Goal: Find specific page/section: Find specific page/section

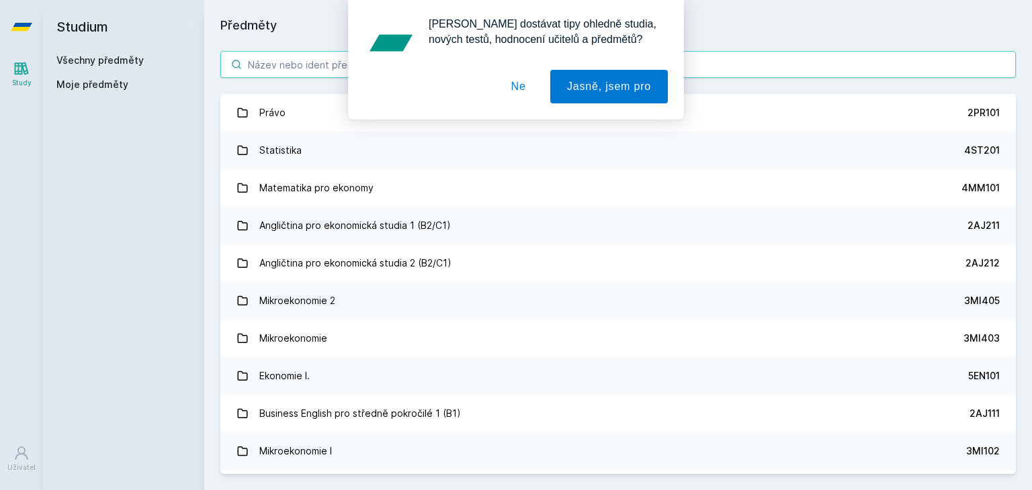
click at [427, 65] on div "[PERSON_NAME] dostávat tipy ohledně studia, nových testů, hodnocení učitelů a p…" at bounding box center [516, 60] width 1032 height 120
click at [531, 88] on button "Ne" at bounding box center [518, 87] width 48 height 34
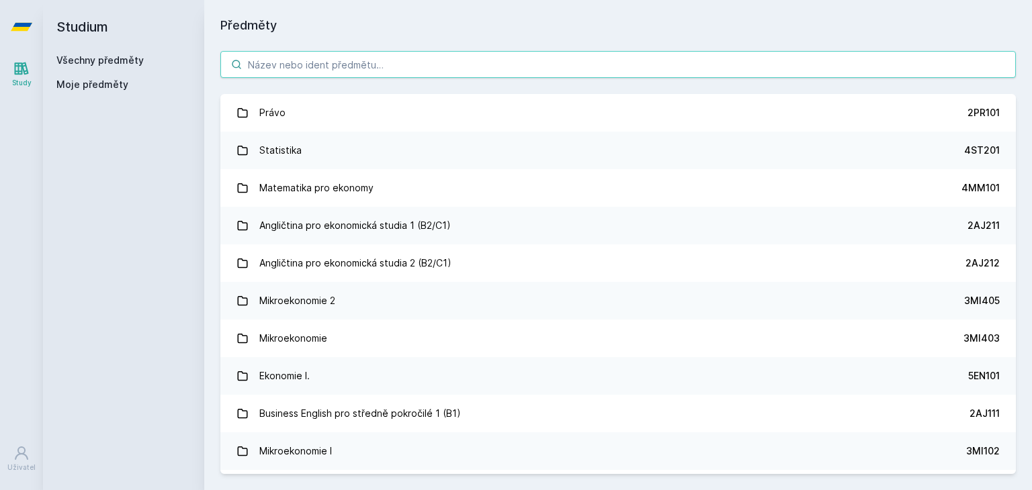
click at [423, 68] on input "search" at bounding box center [617, 64] width 795 height 27
paste input "5HD226"
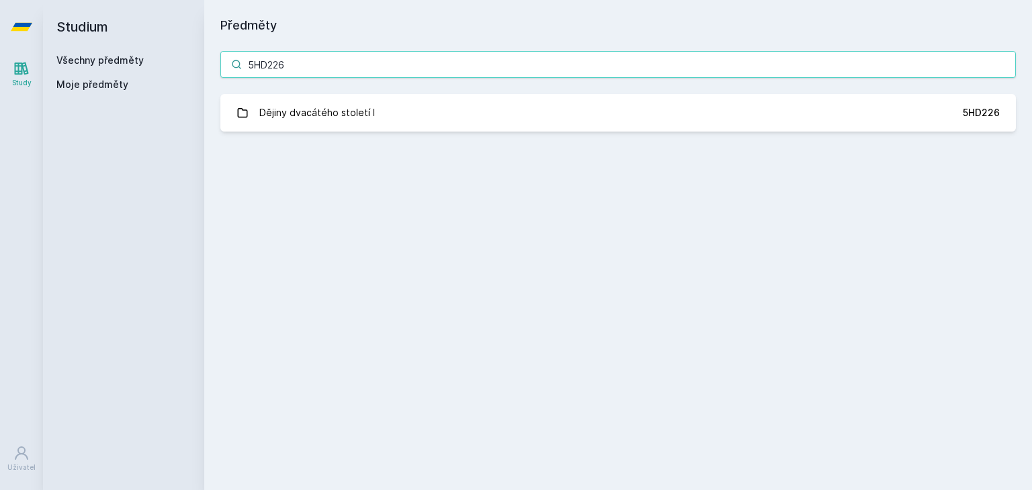
type input "5HD226"
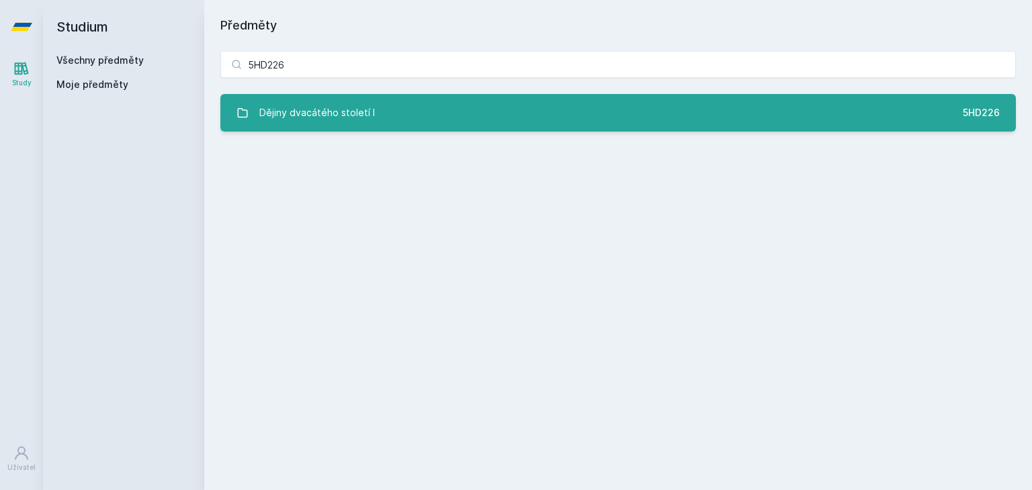
click at [403, 105] on link "Dějiny dvacátého století I 5HD226" at bounding box center [617, 113] width 795 height 38
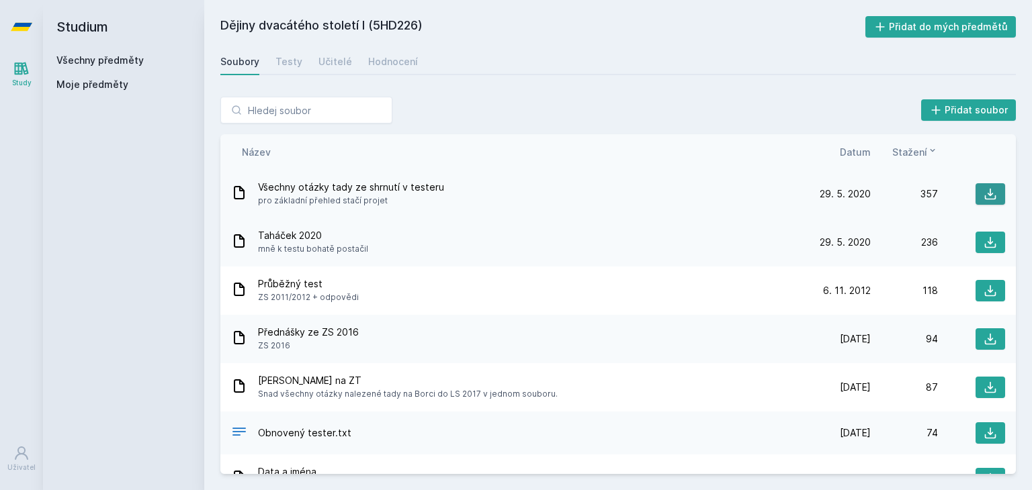
click at [984, 193] on icon at bounding box center [990, 193] width 13 height 13
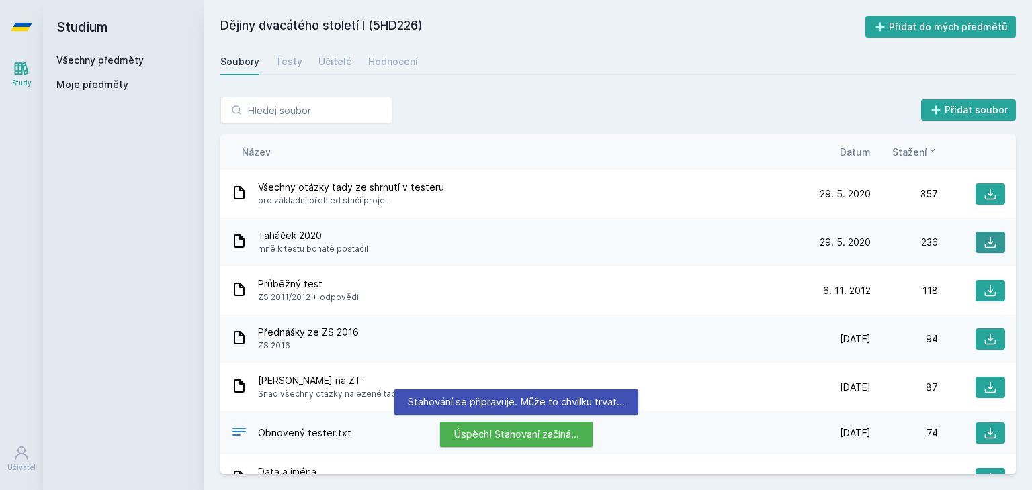
click at [984, 237] on icon at bounding box center [990, 242] width 13 height 13
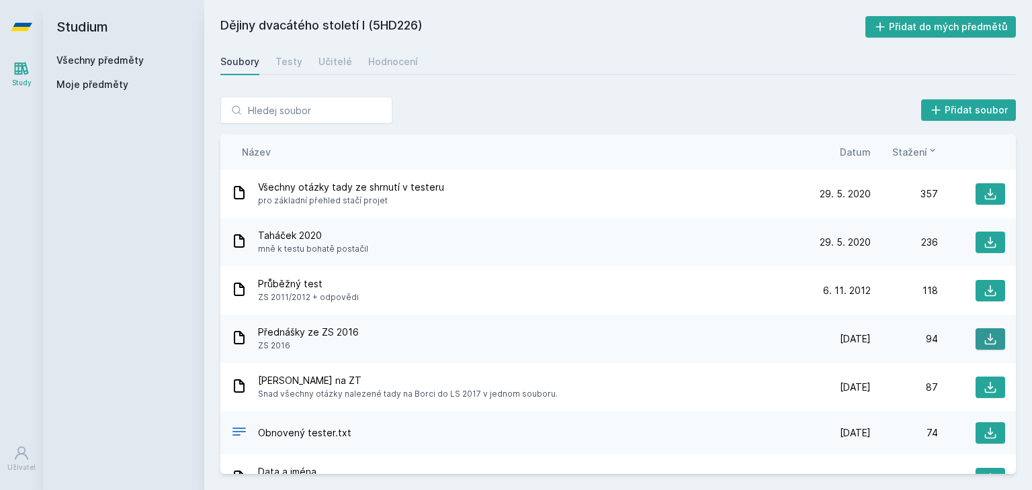
click at [984, 337] on icon at bounding box center [990, 339] width 13 height 13
click at [863, 152] on span "Datum" at bounding box center [855, 152] width 31 height 14
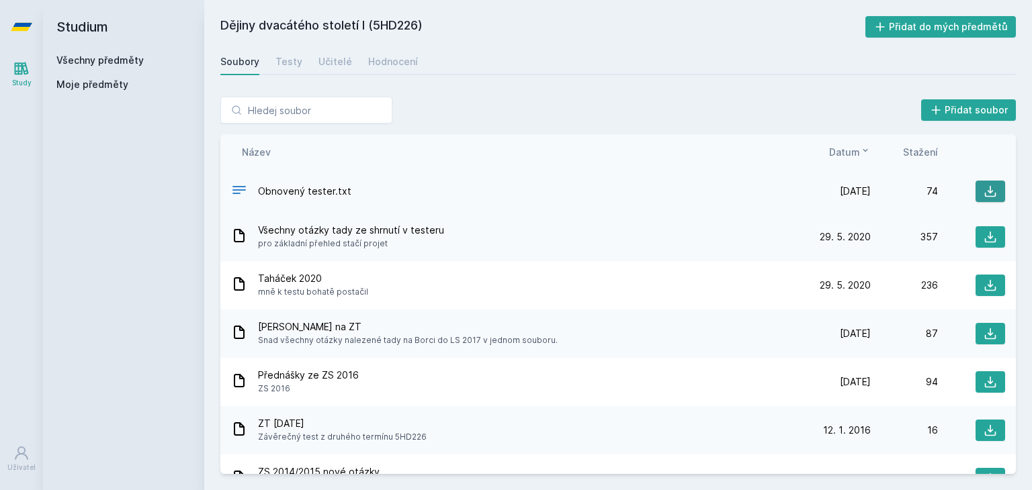
click at [985, 191] on icon at bounding box center [990, 191] width 11 height 11
click at [343, 113] on input "search" at bounding box center [306, 110] width 172 height 27
paste input "5HD345"
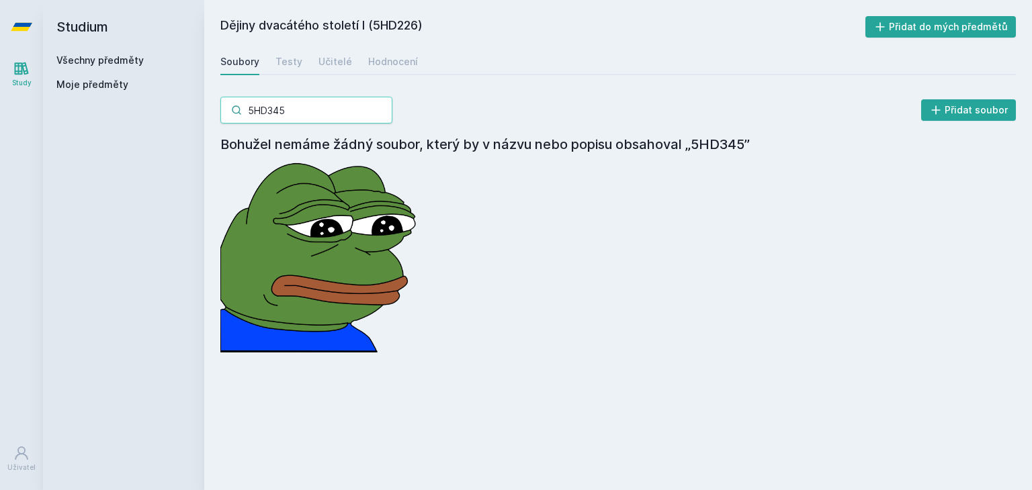
click at [284, 121] on input "5HD345" at bounding box center [306, 110] width 172 height 27
click at [284, 124] on div "5HD345 Přidat soubor Bohužel nemáme žádný soubor, který by v názvu nebo popisu …" at bounding box center [617, 225] width 795 height 256
copy div
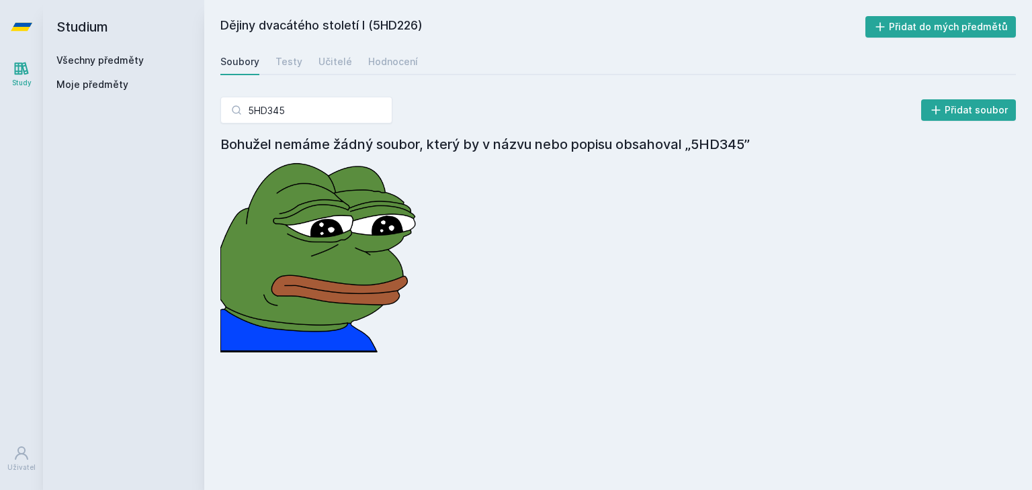
click at [450, 239] on div "Bohužel nemáme žádný soubor, který by v názvu nebo popisu obsahoval „5HD345”" at bounding box center [617, 243] width 795 height 218
click at [288, 116] on input "5HD345" at bounding box center [306, 110] width 172 height 27
type input "d"
